Goal: Find contact information: Find contact information

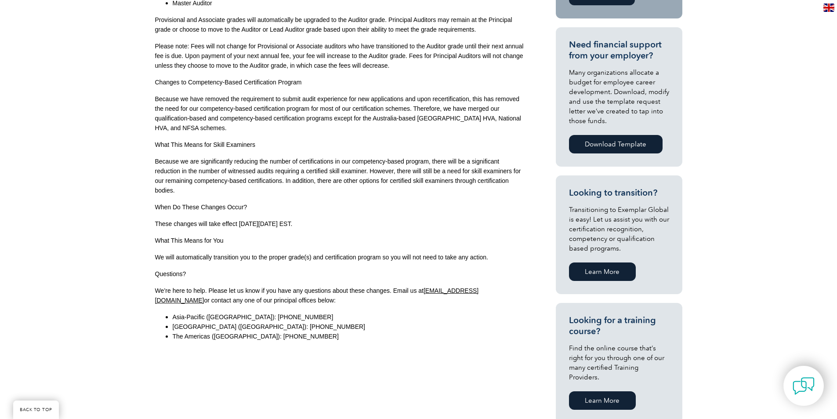
scroll to position [483, 0]
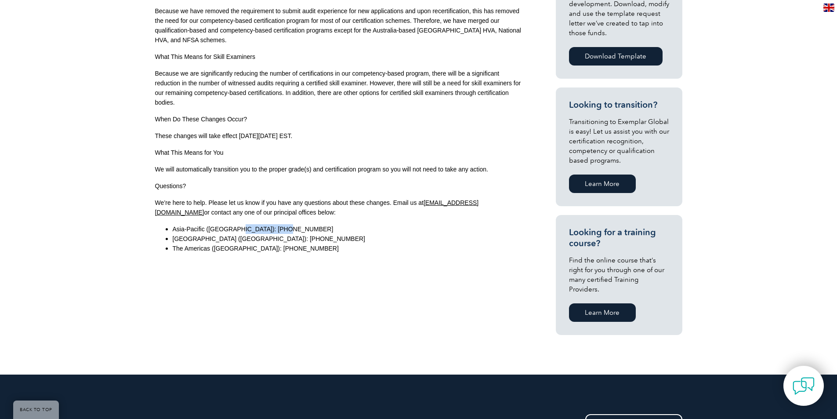
drag, startPoint x: 286, startPoint y: 227, endPoint x: 234, endPoint y: 229, distance: 51.5
click at [234, 229] on li "Asia-Pacific ([GEOGRAPHIC_DATA]): [PHONE_NUMBER]" at bounding box center [349, 229] width 352 height 10
copy span "[PHONE_NUMBER]"
